Goal: Information Seeking & Learning: Learn about a topic

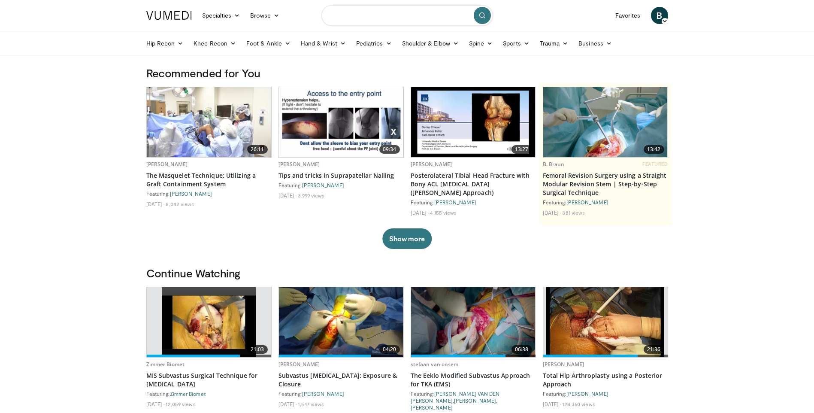
click at [372, 23] on input "Search topics, interventions" at bounding box center [407, 15] width 172 height 21
type input "*********"
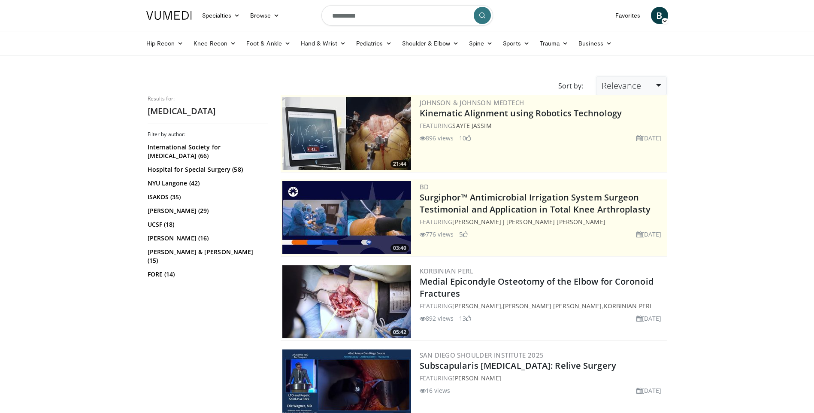
click at [658, 84] on link "Relevance" at bounding box center [631, 85] width 70 height 19
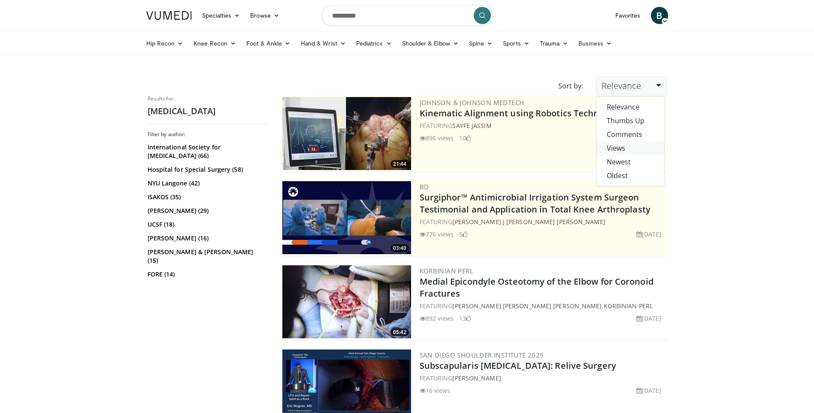
click at [635, 146] on link "Views" at bounding box center [631, 148] width 68 height 14
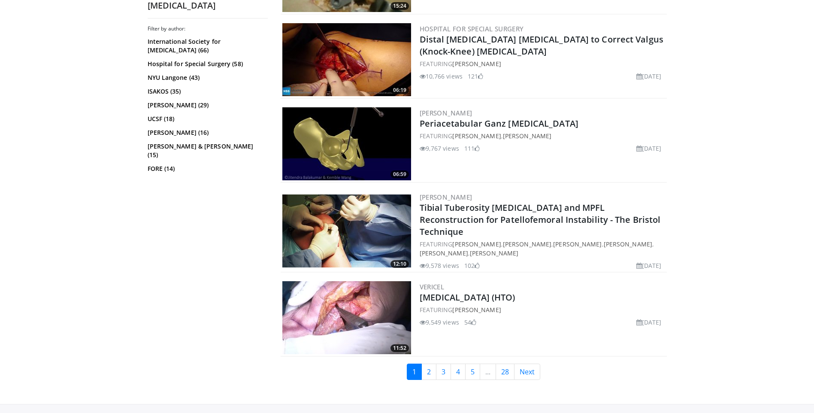
scroll to position [2062, 0]
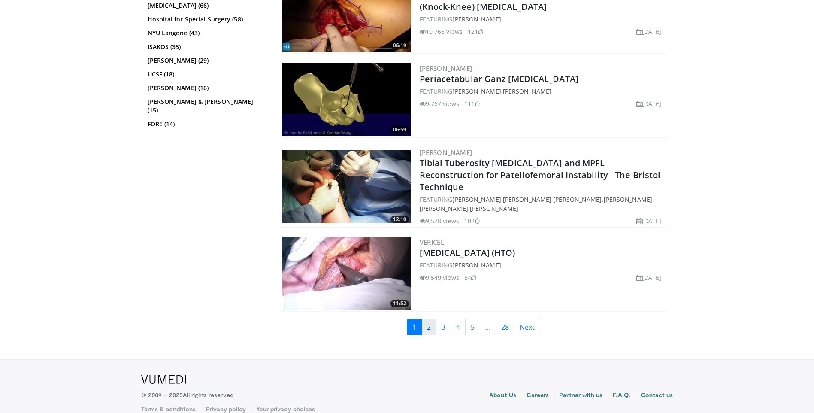
click at [430, 319] on link "2" at bounding box center [428, 327] width 15 height 16
